Goal: Information Seeking & Learning: Understand process/instructions

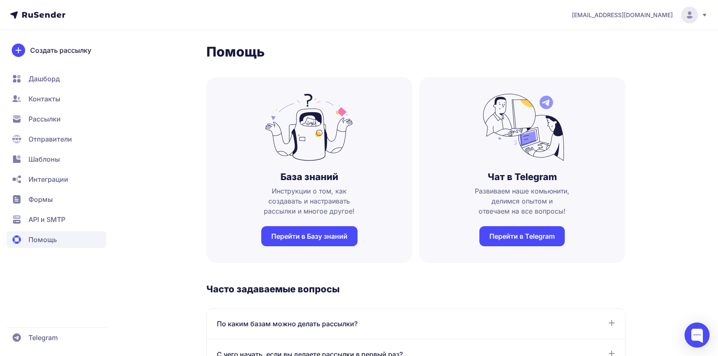
scroll to position [126, 0]
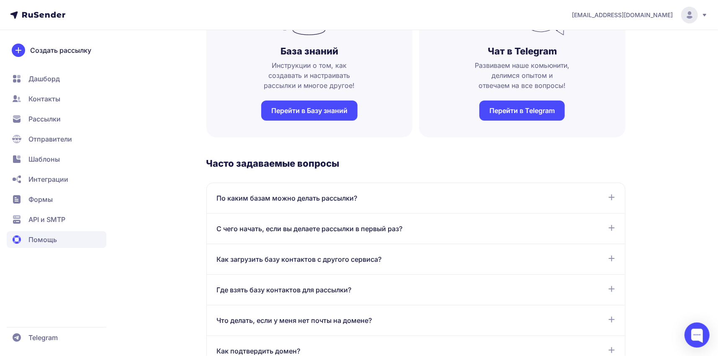
drag, startPoint x: 581, startPoint y: 122, endPoint x: 650, endPoint y: 111, distance: 69.6
click at [650, 111] on div "Помощь База знаний Инструкции о том, как создавать и настраивать рассылки и мно…" at bounding box center [359, 330] width 603 height 824
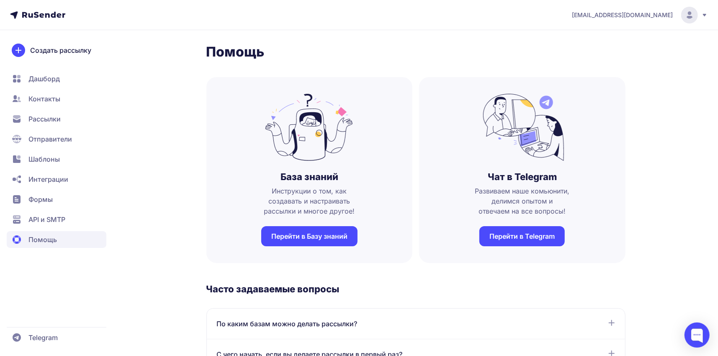
scroll to position [0, 0]
click at [706, 13] on icon at bounding box center [705, 15] width 7 height 7
click at [53, 336] on span "Telegram" at bounding box center [42, 338] width 29 height 10
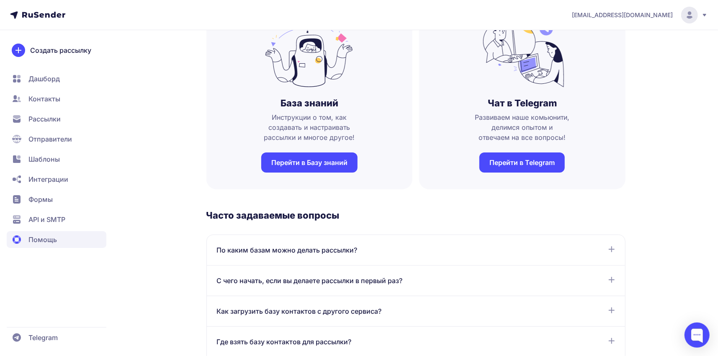
scroll to position [84, 0]
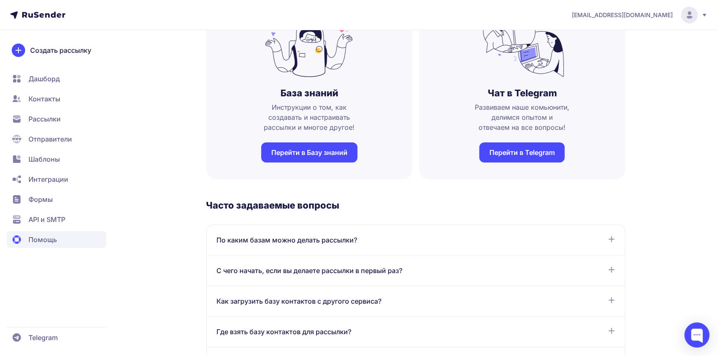
click at [474, 274] on div "С чего начать, если вы делаете рассылки в первый раз?" at bounding box center [416, 271] width 398 height 10
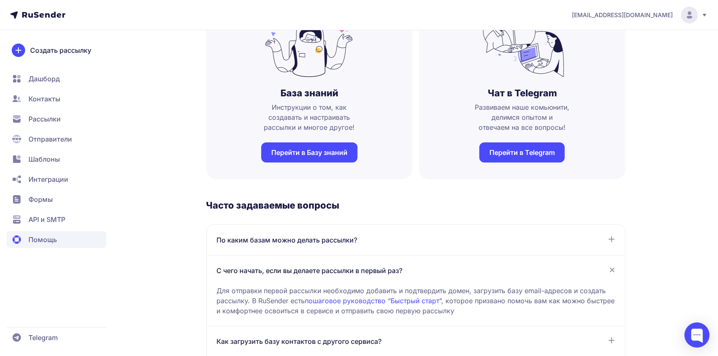
click at [417, 301] on link "пошаговое руководство “Быстрый старт”" at bounding box center [373, 301] width 137 height 8
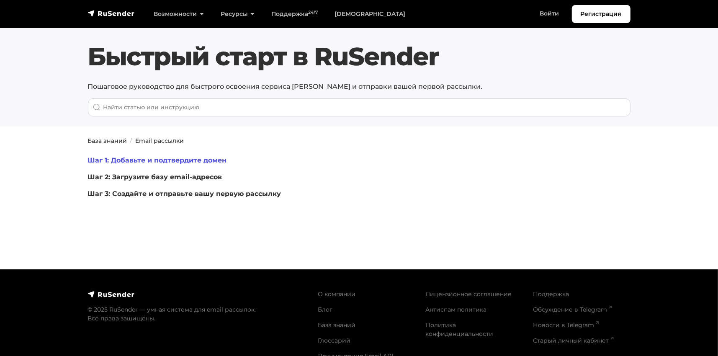
click at [157, 161] on link "Шаг 1: Добавьте и подтвердите домен" at bounding box center [157, 160] width 139 height 8
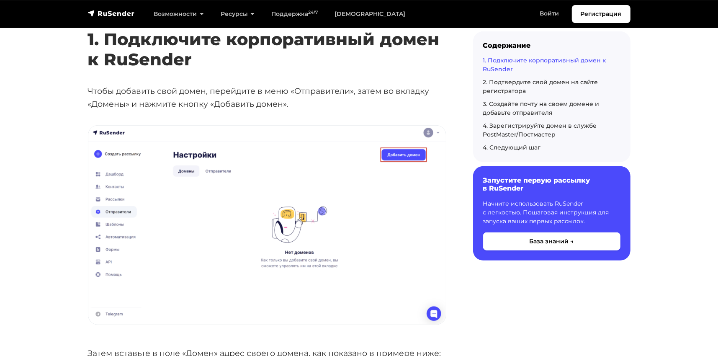
scroll to position [335, 0]
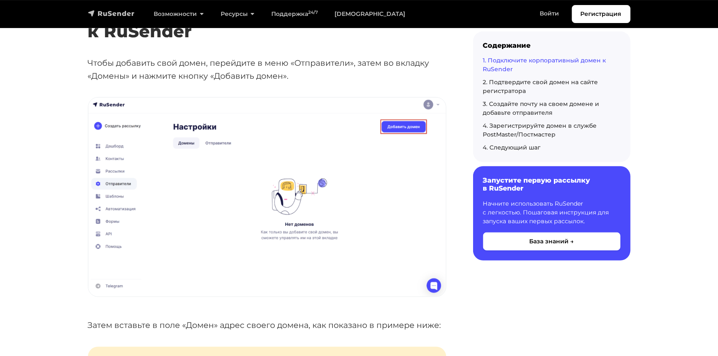
click at [133, 17] on img "navbar" at bounding box center [111, 13] width 47 height 8
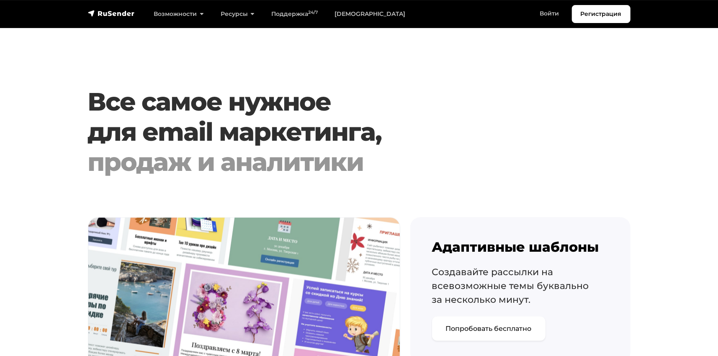
scroll to position [796, 0]
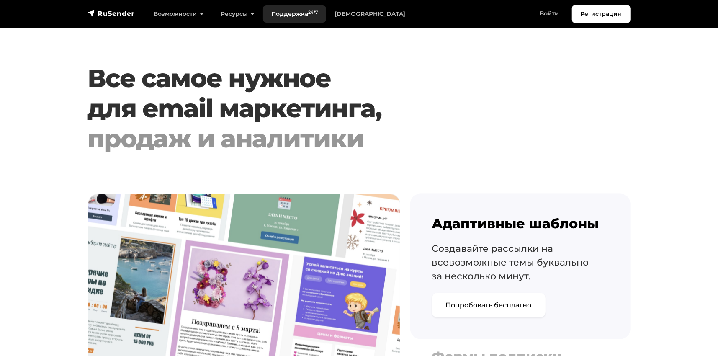
click at [293, 17] on link "Поддержка 24/7" at bounding box center [294, 13] width 63 height 17
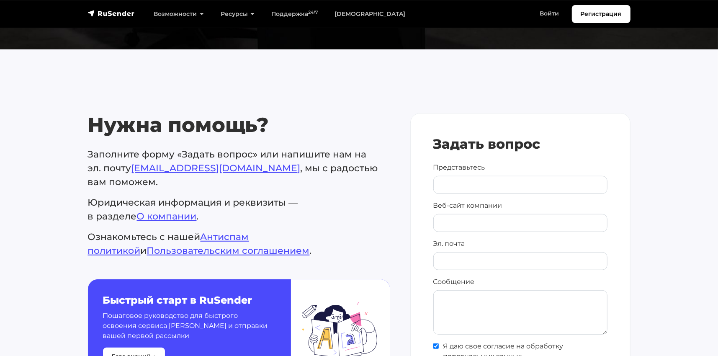
scroll to position [293, 0]
